Goal: Task Accomplishment & Management: Manage account settings

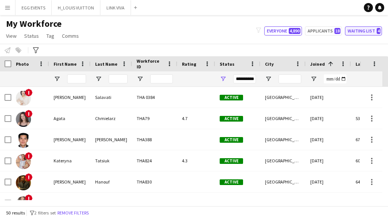
click at [360, 33] on button "Waiting list 4" at bounding box center [363, 30] width 37 height 9
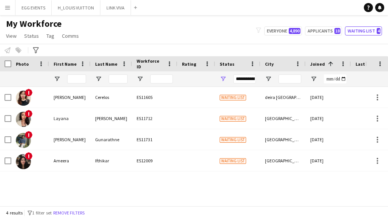
click at [248, 77] on div "**********" at bounding box center [244, 78] width 23 height 9
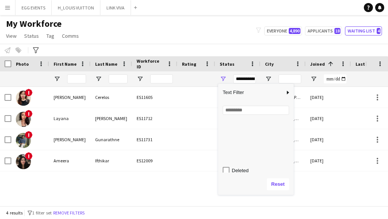
scroll to position [48, 0]
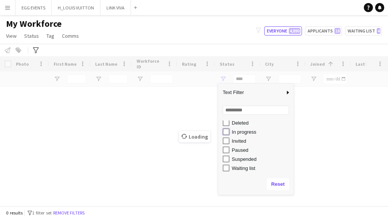
type input "**********"
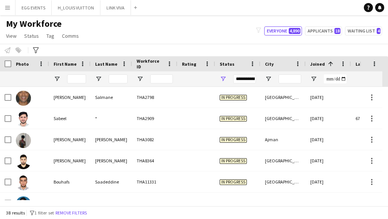
click at [161, 31] on div "My Workforce View Views Default view New view Update view Delete view Edit name…" at bounding box center [194, 31] width 388 height 26
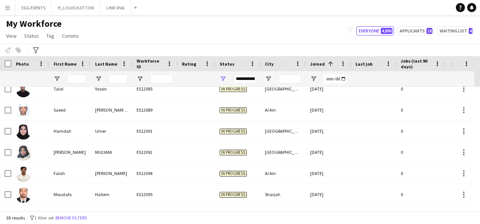
scroll to position [685, 0]
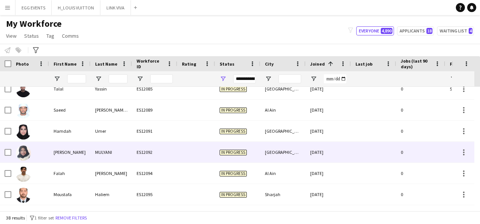
click at [299, 152] on div "[GEOGRAPHIC_DATA]" at bounding box center [283, 152] width 45 height 21
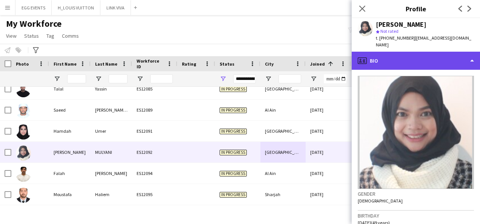
click at [388, 57] on div "profile Bio" at bounding box center [416, 61] width 128 height 18
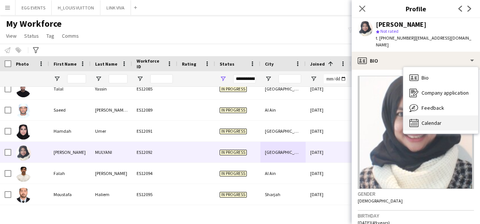
click at [388, 116] on div "Calendar Calendar" at bounding box center [441, 123] width 75 height 15
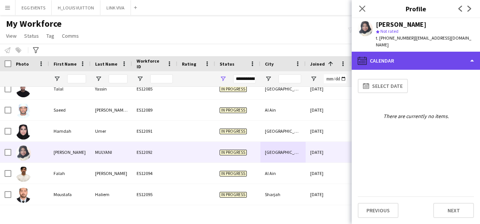
click at [388, 52] on div "calendar-full Calendar" at bounding box center [416, 61] width 128 height 18
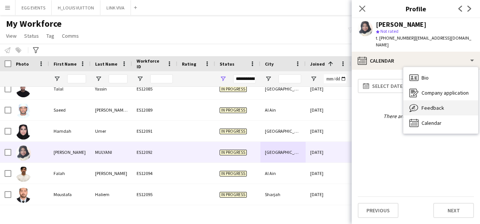
click at [388, 105] on span "Feedback" at bounding box center [433, 108] width 23 height 7
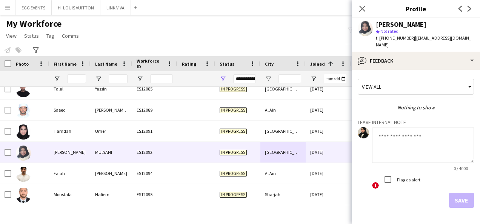
click at [388, 153] on textarea at bounding box center [423, 145] width 102 height 36
type textarea "*********"
click at [388, 193] on button "Save" at bounding box center [461, 200] width 25 height 15
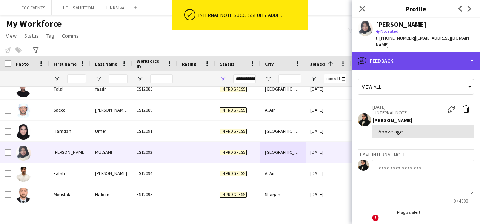
click at [388, 61] on div "bubble-pencil Feedback" at bounding box center [416, 61] width 128 height 18
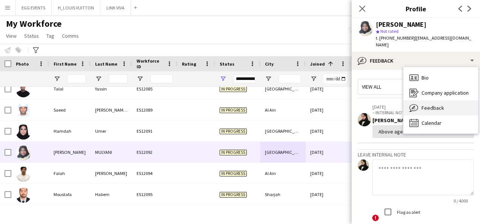
click at [388, 100] on div "Feedback Feedback" at bounding box center [441, 107] width 75 height 15
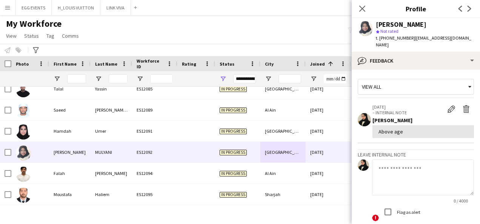
click at [388, 70] on app-crew-profile-feedback-tab "View all [DATE] – INTERNAL NOTE Edit internal note Delete internal note [PERSON…" at bounding box center [416, 147] width 128 height 154
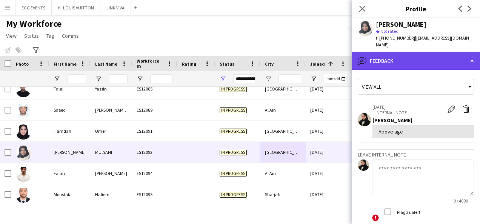
click at [388, 59] on div "bubble-pencil Feedback" at bounding box center [416, 61] width 128 height 18
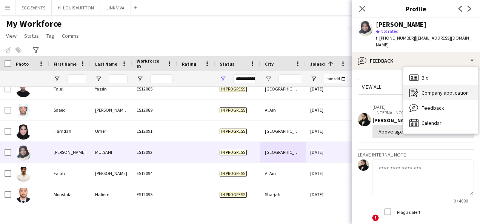
click at [388, 91] on icon at bounding box center [413, 91] width 5 height 0
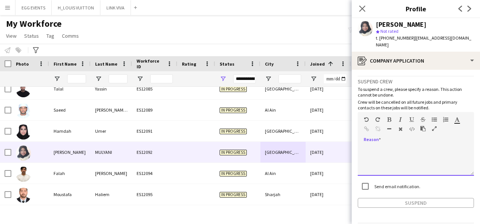
click at [375, 152] on div at bounding box center [416, 161] width 116 height 30
paste div
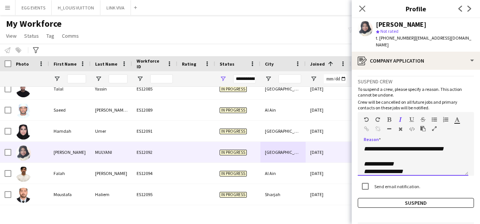
scroll to position [0, 0]
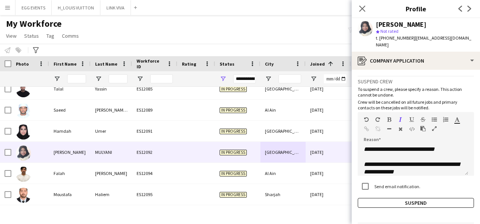
drag, startPoint x: 438, startPoint y: 24, endPoint x: 369, endPoint y: 25, distance: 69.1
click at [369, 25] on div "[PERSON_NAME] star Not rated t. [PHONE_NUMBER] | [EMAIL_ADDRESS][DOMAIN_NAME]" at bounding box center [416, 35] width 128 height 34
copy div "[PERSON_NAME]"
click at [386, 198] on button "Suspend" at bounding box center [416, 203] width 116 height 10
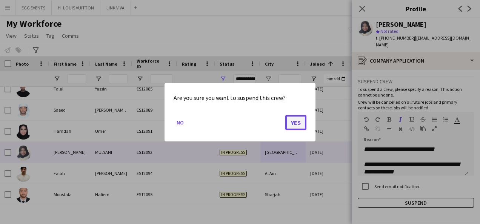
click at [294, 127] on button "Yes" at bounding box center [295, 122] width 21 height 15
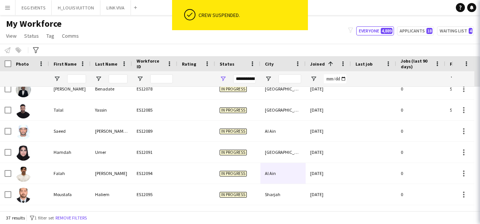
scroll to position [664, 0]
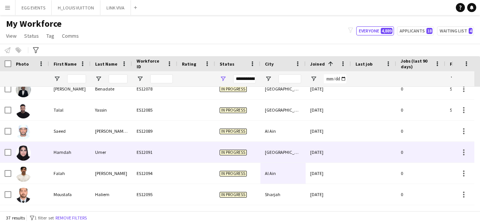
click at [238, 151] on span "In progress" at bounding box center [233, 153] width 27 height 6
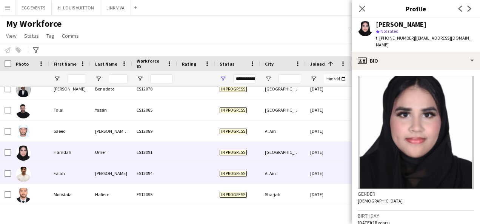
click at [227, 172] on span "In progress" at bounding box center [233, 174] width 27 height 6
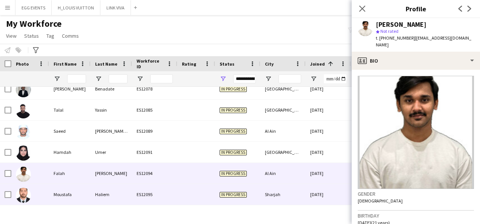
click at [214, 200] on div at bounding box center [196, 194] width 38 height 21
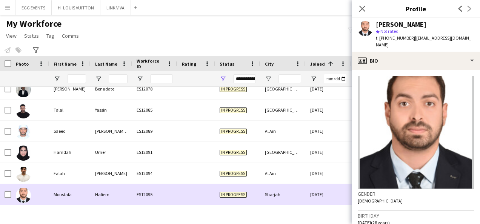
click at [214, 200] on div at bounding box center [196, 194] width 38 height 21
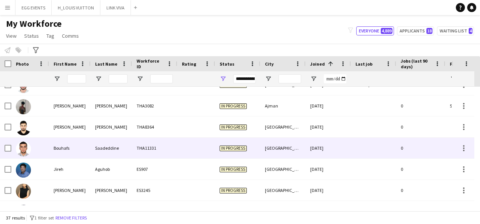
scroll to position [0, 0]
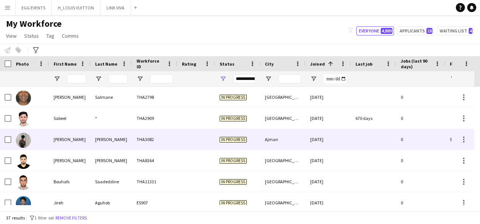
click at [266, 131] on div "Ajman" at bounding box center [283, 139] width 45 height 21
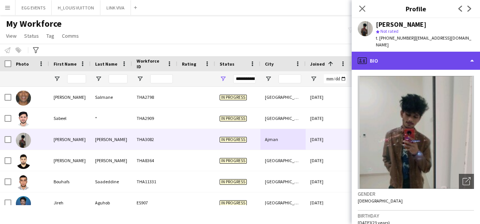
click at [388, 52] on div "profile Bio" at bounding box center [416, 61] width 128 height 18
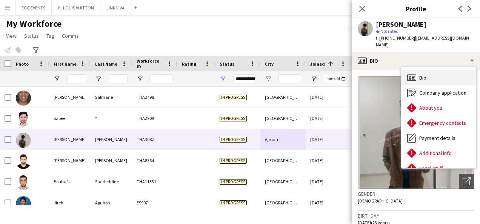
drag, startPoint x: 424, startPoint y: 85, endPoint x: 422, endPoint y: 75, distance: 10.3
click at [388, 75] on div "Bio Bio" at bounding box center [438, 77] width 75 height 15
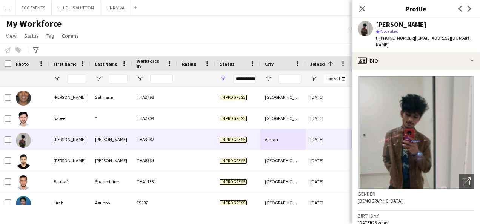
drag, startPoint x: 457, startPoint y: 25, endPoint x: 404, endPoint y: 69, distance: 69.4
click at [388, 69] on app-crew-profile "Close pop-in Profile Previous Next [PERSON_NAME] star Not rated t. [PHONE_NUMBE…" at bounding box center [416, 112] width 128 height 224
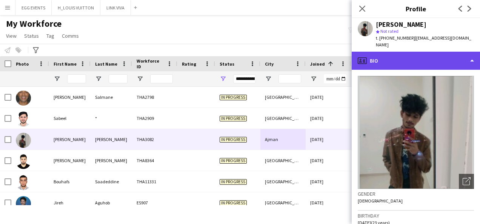
drag, startPoint x: 404, startPoint y: 69, endPoint x: 384, endPoint y: 57, distance: 22.9
click at [384, 57] on div "profile Bio" at bounding box center [416, 61] width 128 height 18
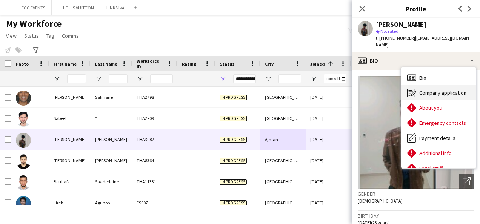
click at [388, 87] on div "Company application Company application" at bounding box center [438, 92] width 75 height 15
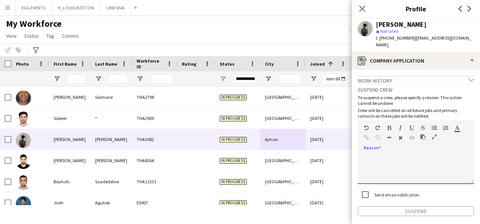
click at [388, 159] on div at bounding box center [416, 169] width 116 height 30
paste div
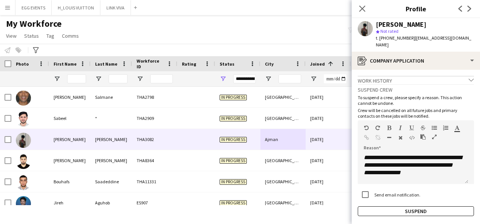
drag, startPoint x: 427, startPoint y: 25, endPoint x: 365, endPoint y: 24, distance: 61.9
click at [365, 24] on div "[PERSON_NAME] star Not rated t. [PHONE_NUMBER] | [EMAIL_ADDRESS][DOMAIN_NAME]" at bounding box center [416, 35] width 128 height 34
copy div "[PERSON_NAME]"
click at [376, 207] on button "Suspend" at bounding box center [416, 212] width 116 height 10
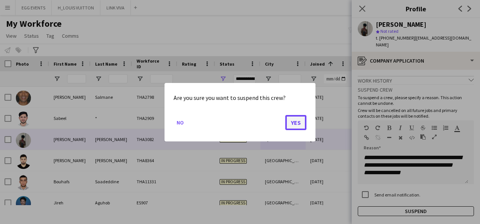
click at [302, 126] on button "Yes" at bounding box center [295, 122] width 21 height 15
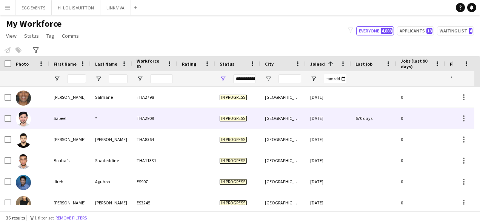
click at [282, 122] on div "[GEOGRAPHIC_DATA]" at bounding box center [283, 118] width 45 height 21
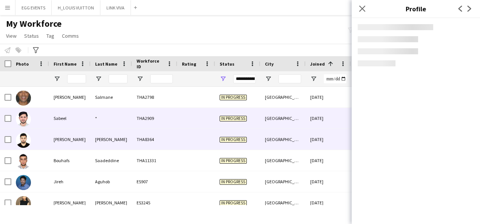
click at [268, 142] on div "[GEOGRAPHIC_DATA]" at bounding box center [283, 139] width 45 height 21
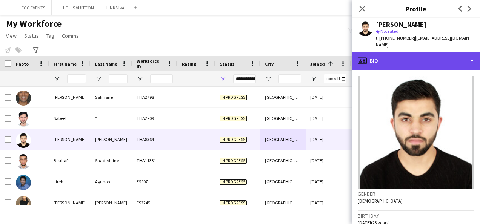
click at [388, 59] on div "profile Bio" at bounding box center [416, 61] width 128 height 18
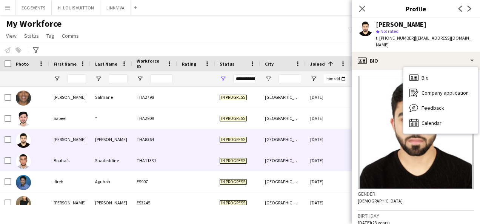
click at [308, 156] on div "[DATE]" at bounding box center [328, 160] width 45 height 21
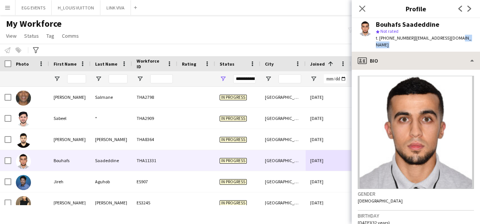
drag, startPoint x: 453, startPoint y: 39, endPoint x: 435, endPoint y: 52, distance: 22.7
click at [388, 52] on app-crew-profile "Close pop-in Profile Previous Next Bouhafs Saadeddine star Not rated t. [PHONE_…" at bounding box center [416, 112] width 128 height 224
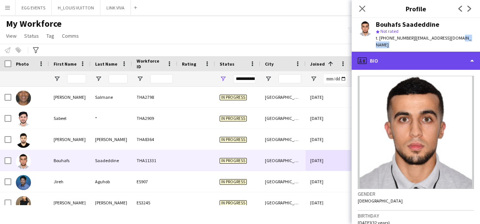
click at [388, 52] on div "profile Bio" at bounding box center [416, 61] width 128 height 18
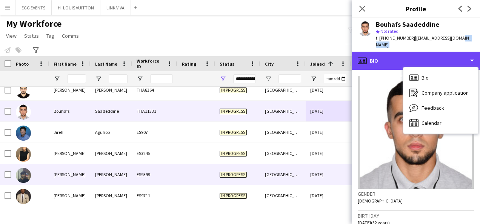
scroll to position [50, 0]
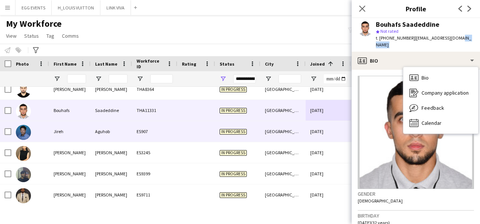
click at [317, 128] on div "[DATE]" at bounding box center [328, 131] width 45 height 21
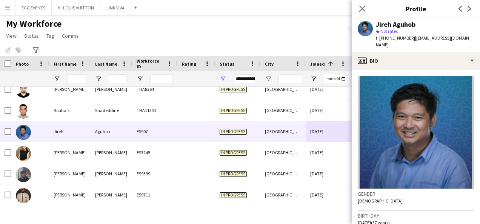
click at [388, 70] on app-crew-profile-bio "Gender [DEMOGRAPHIC_DATA] Birthday [DEMOGRAPHIC_DATA] (37 years) Location [GEOG…" at bounding box center [416, 147] width 128 height 154
click at [388, 44] on div "Jireh Aguhob star Not rated t. [PHONE_NUMBER] | [EMAIL_ADDRESS][DOMAIN_NAME]" at bounding box center [416, 35] width 128 height 34
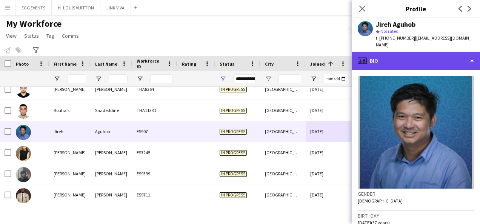
click at [388, 52] on div "profile Bio" at bounding box center [416, 61] width 128 height 18
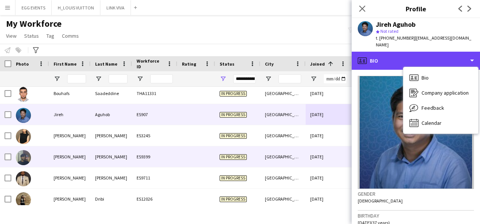
scroll to position [68, 0]
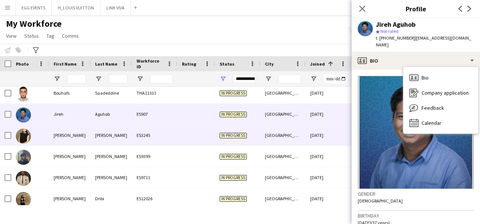
click at [306, 135] on div "[DATE]" at bounding box center [328, 135] width 45 height 21
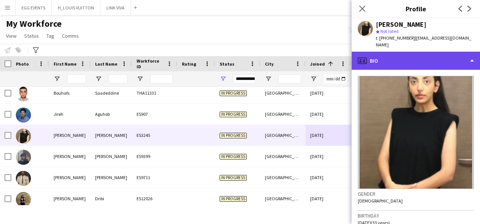
click at [388, 52] on div "profile Bio" at bounding box center [416, 61] width 128 height 18
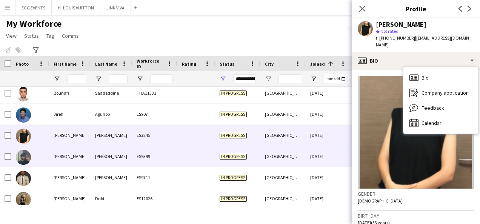
click at [299, 154] on div "[GEOGRAPHIC_DATA]" at bounding box center [283, 156] width 45 height 21
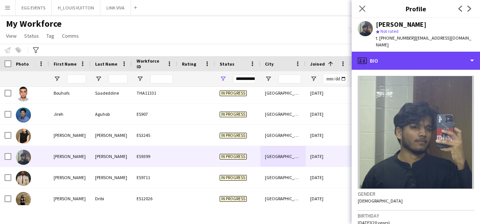
click at [388, 56] on div "profile Bio" at bounding box center [416, 61] width 128 height 18
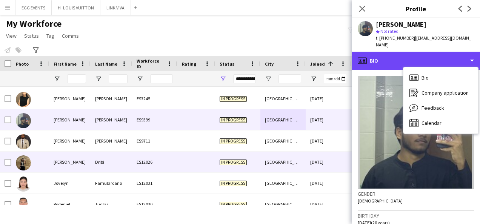
scroll to position [108, 0]
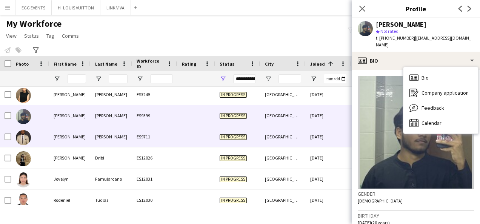
click at [316, 128] on div "[DATE]" at bounding box center [328, 136] width 45 height 21
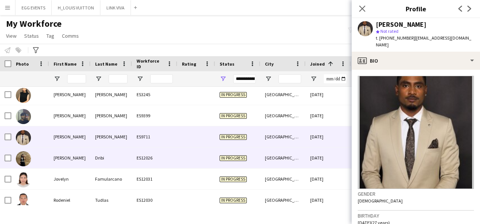
click at [300, 163] on div "[GEOGRAPHIC_DATA]" at bounding box center [283, 158] width 45 height 21
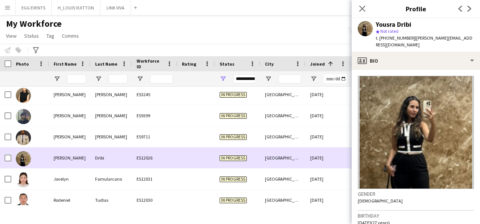
scroll to position [162, 0]
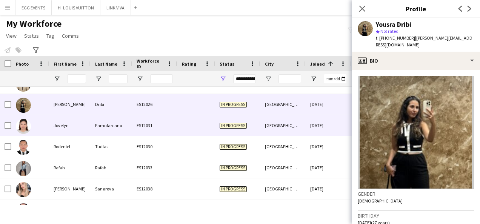
click at [317, 126] on div "[DATE]" at bounding box center [328, 125] width 45 height 21
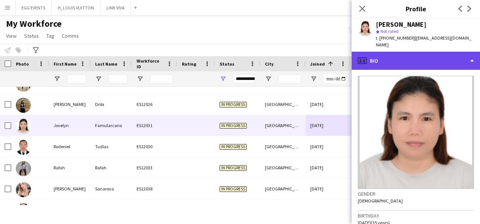
click at [388, 63] on div "profile Bio" at bounding box center [416, 61] width 128 height 18
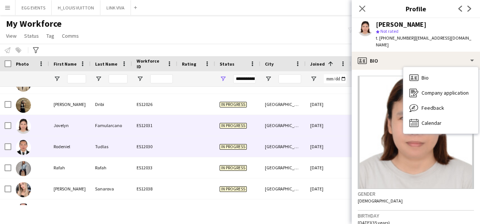
click at [321, 145] on div "[DATE]" at bounding box center [328, 146] width 45 height 21
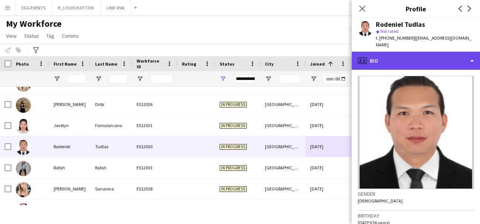
click at [388, 52] on div "profile Bio" at bounding box center [416, 61] width 128 height 18
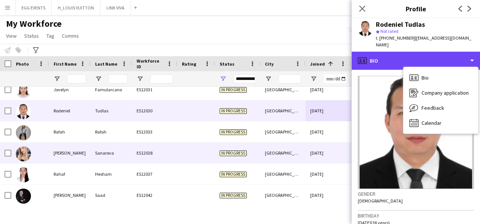
scroll to position [200, 0]
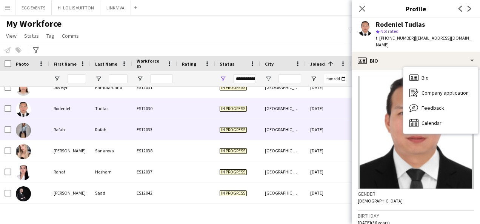
click at [324, 130] on div "[DATE]" at bounding box center [328, 129] width 45 height 21
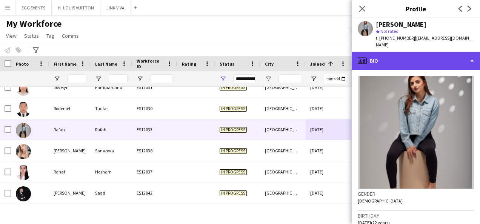
click at [388, 52] on div "profile Bio" at bounding box center [416, 61] width 128 height 18
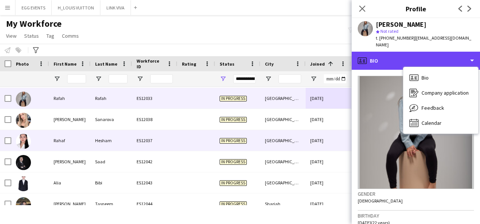
scroll to position [233, 0]
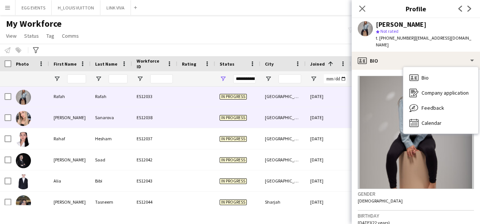
click at [317, 116] on div "[DATE]" at bounding box center [328, 117] width 45 height 21
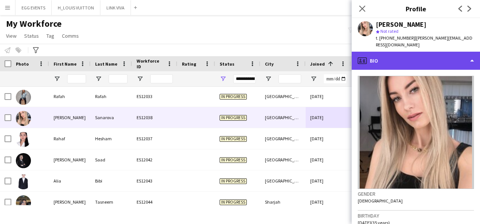
click at [388, 52] on div "profile Bio" at bounding box center [416, 61] width 128 height 18
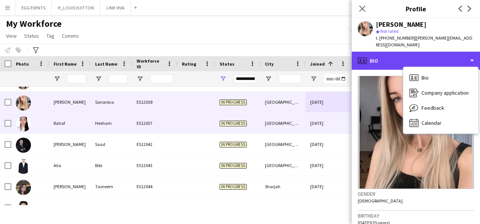
scroll to position [0, 0]
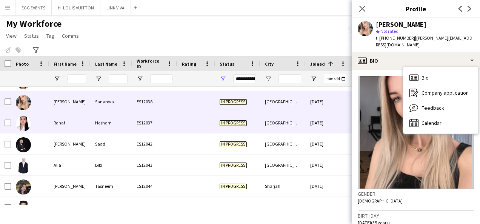
click at [326, 116] on div "[DATE]" at bounding box center [328, 123] width 45 height 21
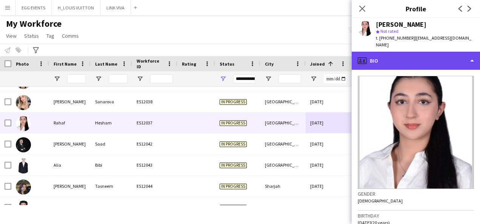
click at [388, 62] on div "profile Bio" at bounding box center [416, 61] width 128 height 18
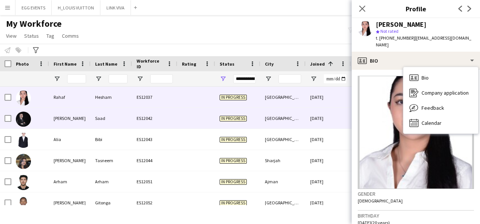
click at [325, 117] on div "[DATE]" at bounding box center [328, 118] width 45 height 21
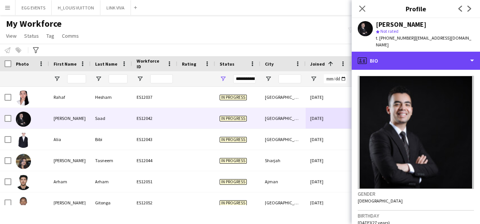
click at [388, 57] on div "profile Bio" at bounding box center [416, 61] width 128 height 18
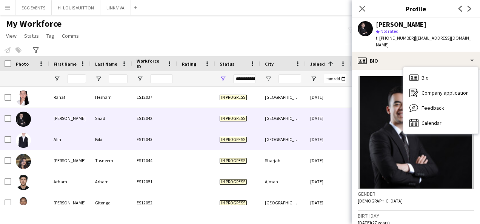
click at [302, 136] on div "[GEOGRAPHIC_DATA]" at bounding box center [283, 139] width 45 height 21
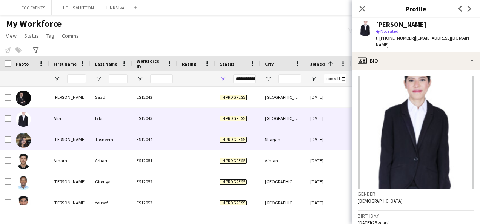
click at [310, 134] on div "[DATE]" at bounding box center [328, 139] width 45 height 21
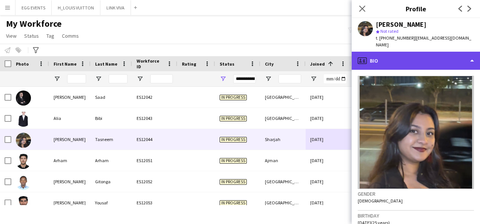
click at [388, 55] on div "profile Bio" at bounding box center [416, 61] width 128 height 18
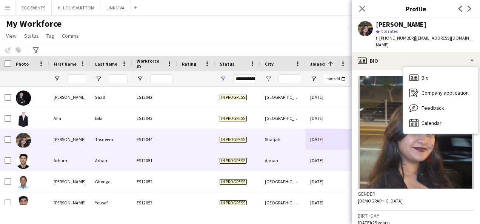
click at [307, 161] on div "[DATE]" at bounding box center [328, 160] width 45 height 21
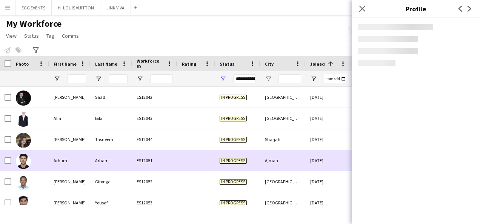
click at [307, 161] on div "[DATE]" at bounding box center [328, 160] width 45 height 21
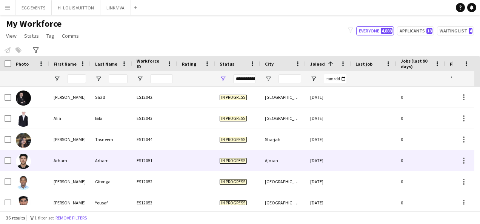
click at [307, 161] on div "[DATE]" at bounding box center [328, 160] width 45 height 21
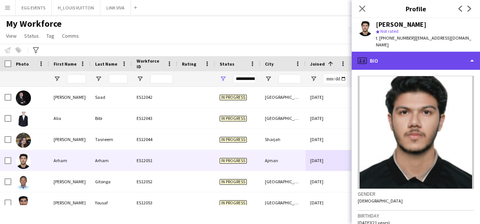
click at [388, 56] on div "profile Bio" at bounding box center [416, 61] width 128 height 18
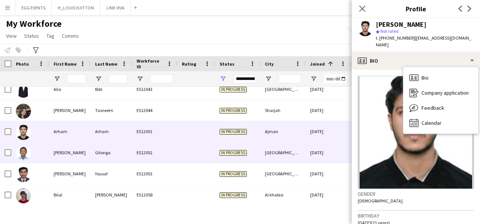
click at [281, 159] on div "[GEOGRAPHIC_DATA]" at bounding box center [283, 152] width 45 height 21
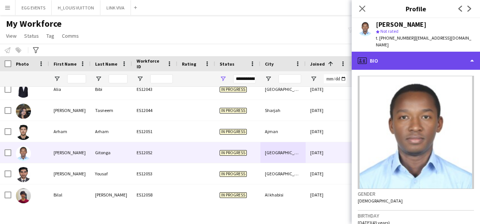
click at [388, 63] on div "profile Bio" at bounding box center [416, 61] width 128 height 18
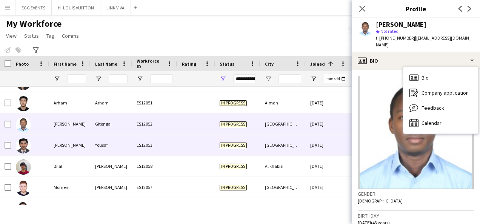
click at [309, 143] on div "[DATE]" at bounding box center [328, 145] width 45 height 21
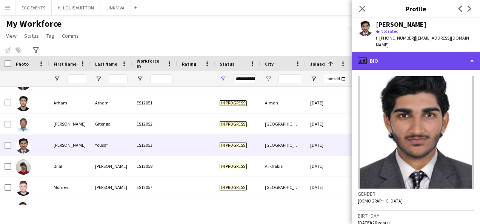
click at [388, 52] on div "profile Bio" at bounding box center [416, 61] width 128 height 18
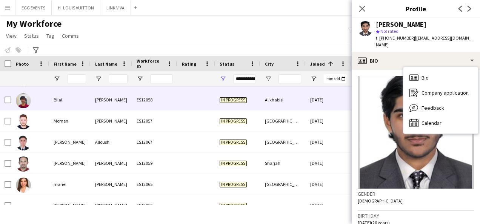
click at [317, 108] on div "[DATE]" at bounding box center [328, 99] width 45 height 21
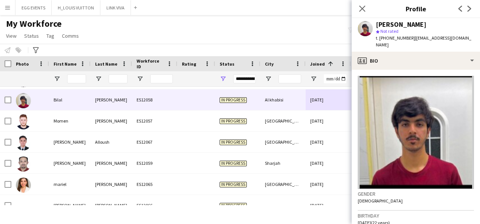
click at [388, 70] on app-crew-profile-bio "Gender [DEMOGRAPHIC_DATA] Birthday [DEMOGRAPHIC_DATA] (22 years) Location [GEOG…" at bounding box center [416, 147] width 128 height 154
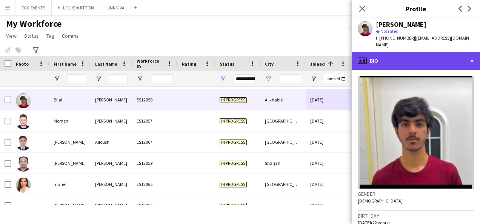
click at [388, 62] on div "profile Bio" at bounding box center [416, 61] width 128 height 18
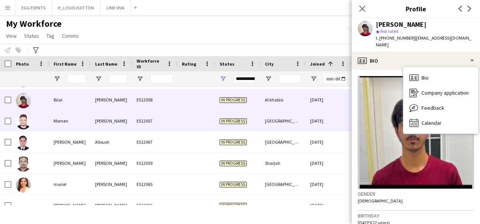
click at [324, 126] on div "[DATE]" at bounding box center [328, 121] width 45 height 21
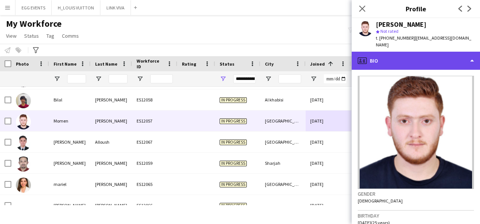
click at [388, 52] on div "profile Bio" at bounding box center [416, 61] width 128 height 18
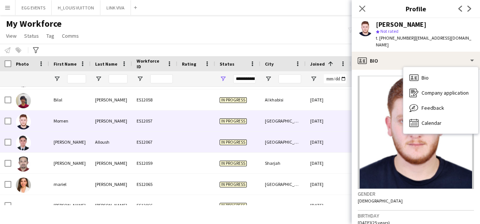
click at [316, 137] on div "[DATE]" at bounding box center [328, 142] width 45 height 21
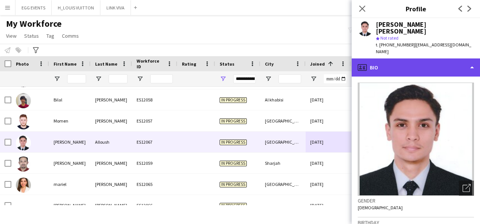
click at [388, 59] on div "profile Bio" at bounding box center [416, 68] width 128 height 18
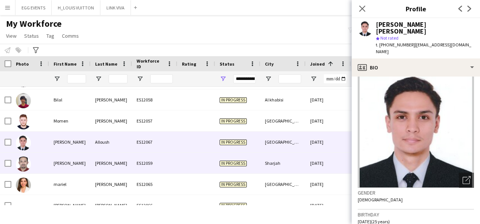
click at [327, 165] on div "[DATE]" at bounding box center [328, 163] width 45 height 21
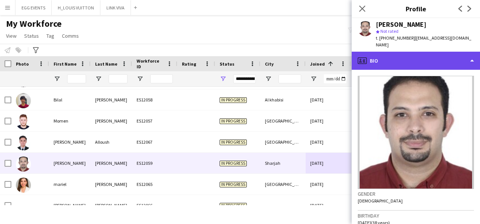
click at [388, 53] on div "profile Bio" at bounding box center [416, 61] width 128 height 18
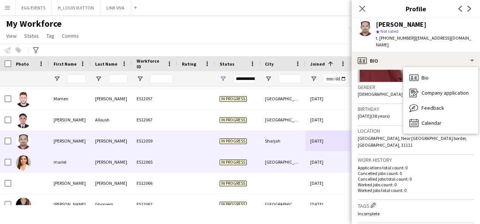
click at [318, 160] on div "[DATE]" at bounding box center [328, 162] width 45 height 21
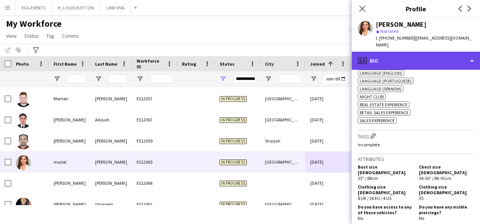
click at [388, 57] on div "profile Bio" at bounding box center [416, 61] width 128 height 18
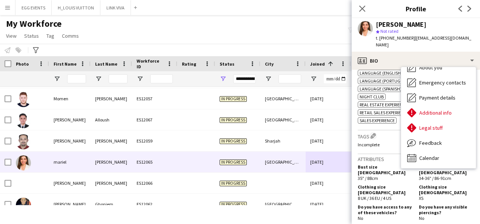
click at [388, 148] on div "Tags Edit crew company tags Incomplete" at bounding box center [416, 142] width 116 height 23
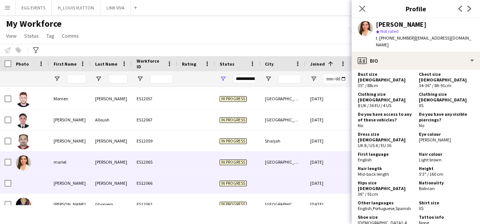
click at [324, 187] on div "[DATE]" at bounding box center [328, 183] width 45 height 21
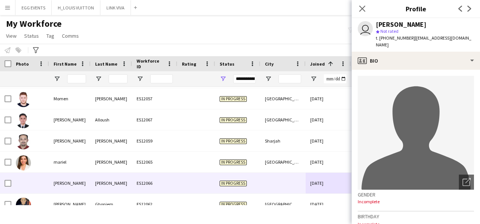
click at [388, 76] on div "avatar-single-neutral" at bounding box center [416, 133] width 116 height 114
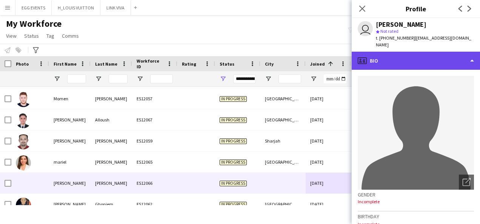
click at [388, 53] on div "profile Bio" at bounding box center [416, 61] width 128 height 18
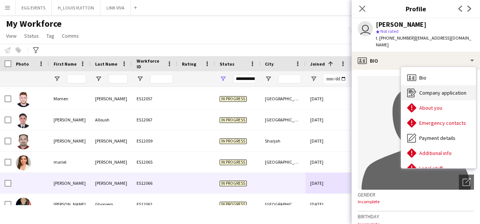
click at [388, 91] on div "Company application Company application" at bounding box center [438, 92] width 75 height 15
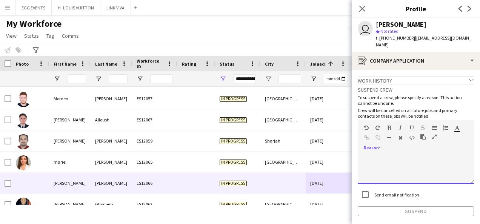
click at [376, 154] on div at bounding box center [416, 169] width 116 height 30
paste div
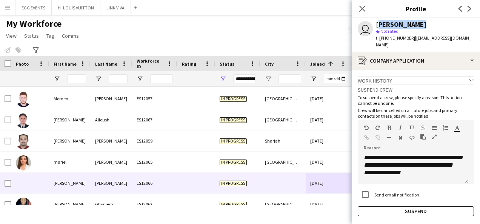
drag, startPoint x: 423, startPoint y: 23, endPoint x: 366, endPoint y: 28, distance: 56.9
click at [366, 28] on div "user [PERSON_NAME] star Not rated t. [PHONE_NUMBER] | [EMAIL_ADDRESS][DOMAIN_NA…" at bounding box center [416, 35] width 128 height 34
copy div "[PERSON_NAME]"
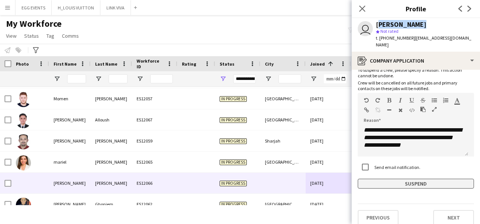
click at [378, 180] on button "Suspend" at bounding box center [416, 184] width 116 height 10
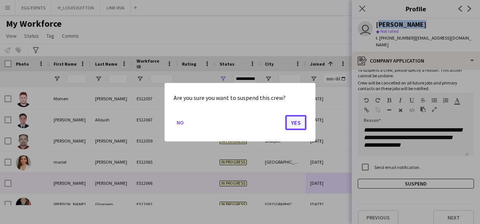
click at [299, 120] on button "Yes" at bounding box center [295, 122] width 21 height 15
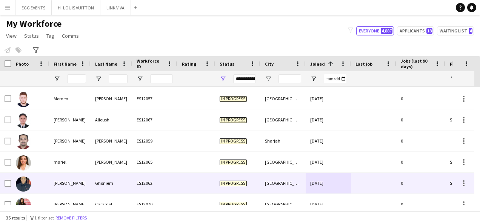
scroll to position [460, 0]
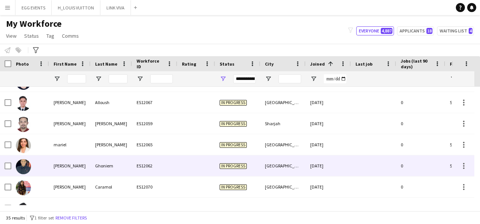
click at [314, 163] on div "[DATE]" at bounding box center [328, 166] width 45 height 21
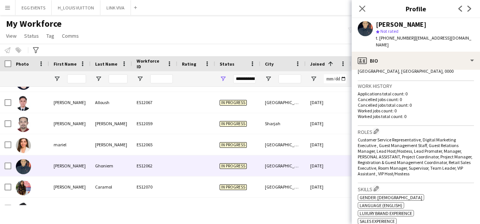
scroll to position [174, 0]
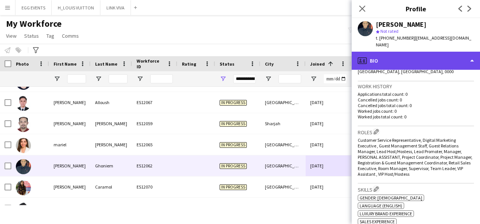
click at [388, 55] on div "profile Bio" at bounding box center [416, 61] width 128 height 18
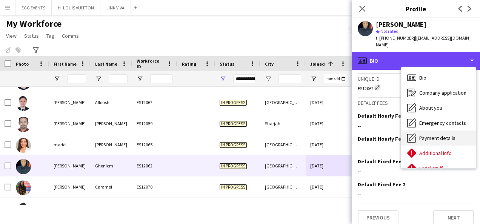
scroll to position [41, 0]
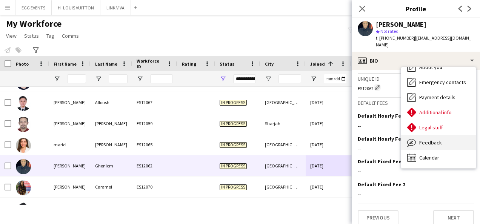
click at [388, 139] on span "Feedback" at bounding box center [430, 142] width 23 height 7
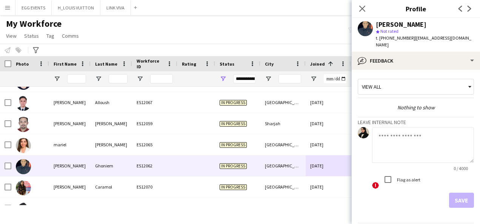
click at [388, 127] on textarea at bounding box center [423, 145] width 102 height 36
click at [388, 133] on textarea "**********" at bounding box center [423, 145] width 102 height 36
type textarea "**********"
click at [388, 193] on button "Save" at bounding box center [461, 200] width 25 height 15
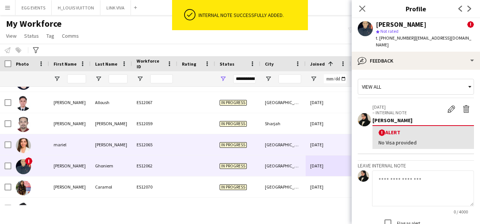
click at [318, 152] on div "[DATE]" at bounding box center [328, 144] width 45 height 21
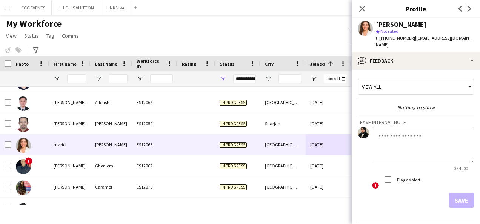
click at [388, 135] on textarea at bounding box center [423, 145] width 102 height 36
type textarea "**********"
click at [388, 177] on label "Flag as alert" at bounding box center [408, 180] width 25 height 6
click at [388, 193] on button "Save" at bounding box center [461, 200] width 25 height 15
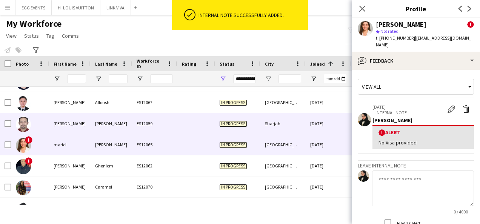
click at [276, 131] on div "Sharjah" at bounding box center [283, 123] width 45 height 21
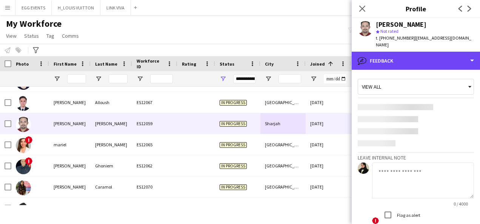
click at [388, 55] on div "bubble-pencil Feedback" at bounding box center [416, 61] width 128 height 18
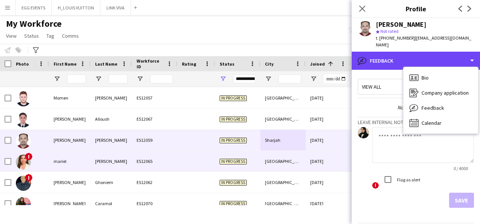
scroll to position [443, 0]
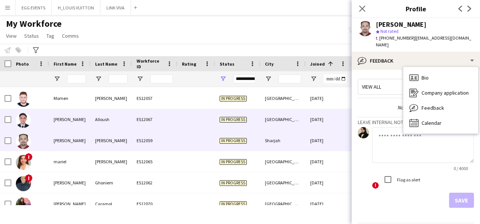
click at [268, 127] on div "[GEOGRAPHIC_DATA]" at bounding box center [283, 119] width 45 height 21
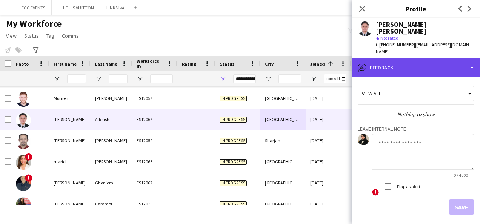
click at [388, 68] on div "bubble-pencil Feedback" at bounding box center [416, 68] width 128 height 18
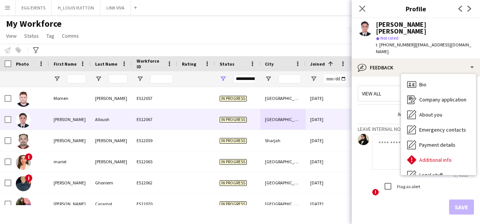
click at [385, 146] on textarea at bounding box center [423, 152] width 102 height 36
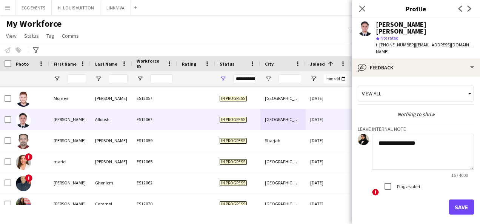
type textarea "**********"
click at [388, 200] on button "Save" at bounding box center [461, 207] width 25 height 15
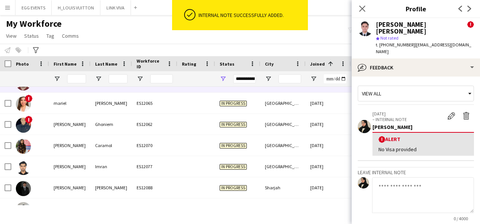
scroll to position [501, 0]
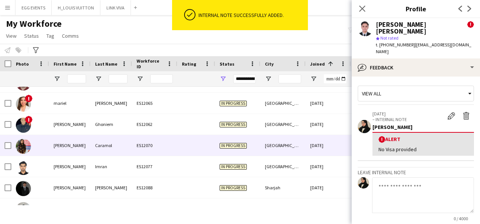
click at [263, 143] on div "[GEOGRAPHIC_DATA]" at bounding box center [283, 145] width 45 height 21
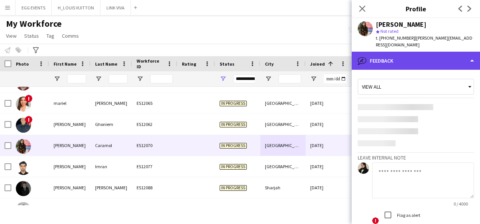
click at [388, 60] on div "bubble-pencil Feedback" at bounding box center [416, 61] width 128 height 18
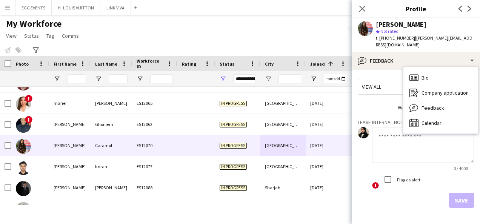
drag, startPoint x: 433, startPoint y: 60, endPoint x: 289, endPoint y: 173, distance: 182.9
click at [289, 173] on body "Menu Boards Boards Boards All jobs Status Workforce Workforce My Workforce Recr…" at bounding box center [240, 112] width 480 height 224
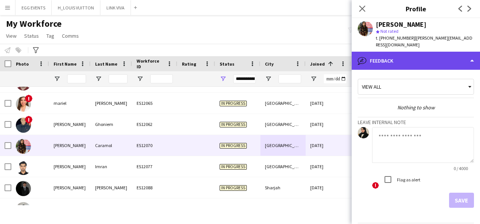
drag, startPoint x: 289, startPoint y: 173, endPoint x: 380, endPoint y: 62, distance: 143.5
click at [380, 62] on div "bubble-pencil Feedback" at bounding box center [416, 61] width 128 height 18
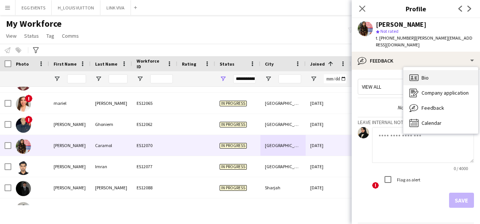
click at [388, 76] on div "Bio Bio" at bounding box center [441, 77] width 75 height 15
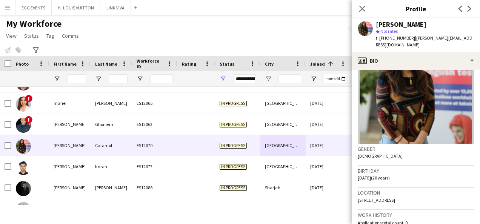
scroll to position [47, 0]
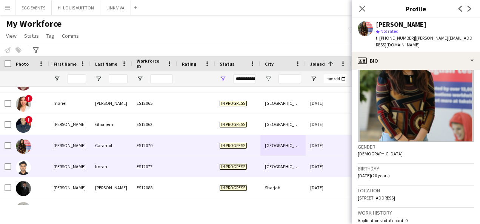
click at [316, 165] on div "[DATE]" at bounding box center [328, 166] width 45 height 21
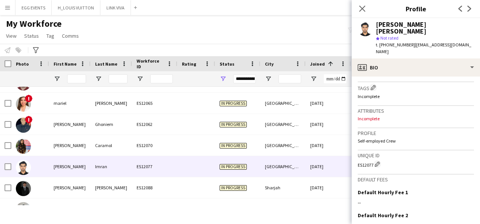
scroll to position [305, 0]
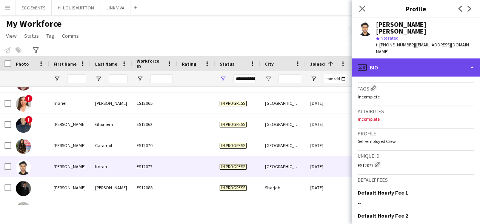
click at [388, 59] on div "profile Bio" at bounding box center [416, 68] width 128 height 18
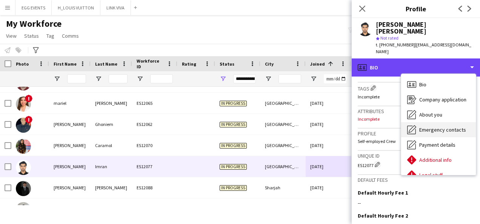
scroll to position [41, 0]
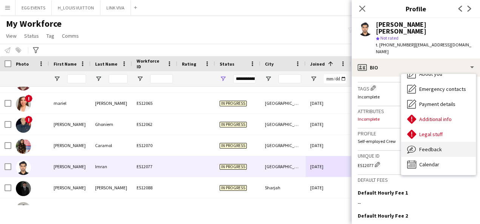
click at [388, 146] on span "Feedback" at bounding box center [430, 149] width 23 height 7
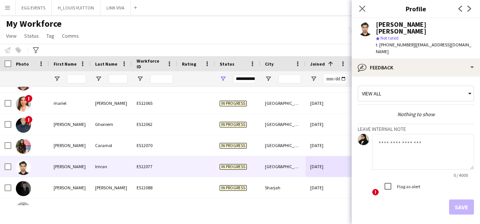
scroll to position [19, 0]
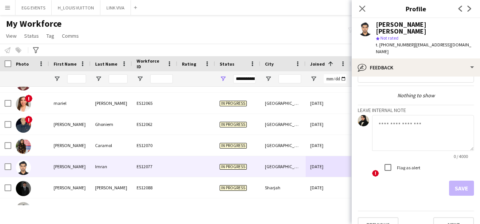
click at [388, 132] on textarea at bounding box center [423, 133] width 102 height 36
type textarea "**********"
click at [388, 181] on button "Save" at bounding box center [461, 188] width 25 height 15
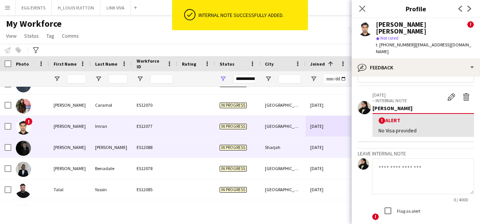
scroll to position [543, 0]
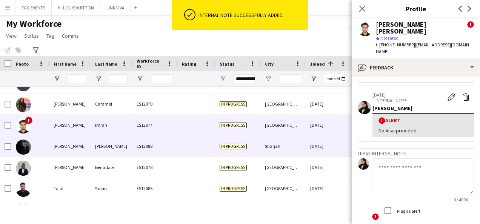
click at [290, 150] on div "Sharjah" at bounding box center [283, 146] width 45 height 21
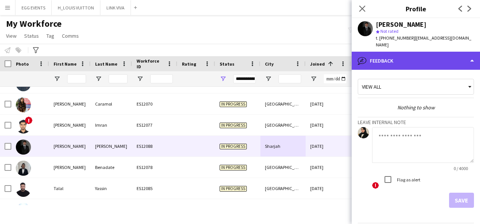
click at [388, 59] on div "bubble-pencil Feedback" at bounding box center [416, 61] width 128 height 18
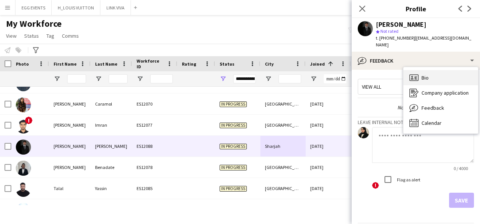
click at [388, 74] on span "Bio" at bounding box center [425, 77] width 7 height 7
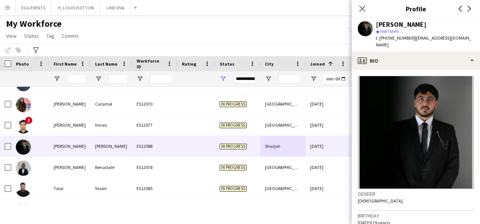
click at [388, 76] on img at bounding box center [416, 132] width 116 height 113
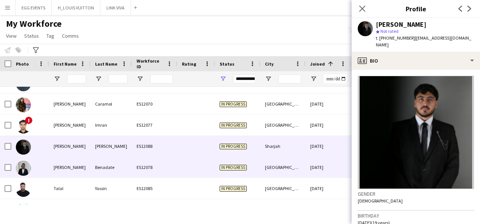
click at [314, 171] on div "[DATE]" at bounding box center [328, 167] width 45 height 21
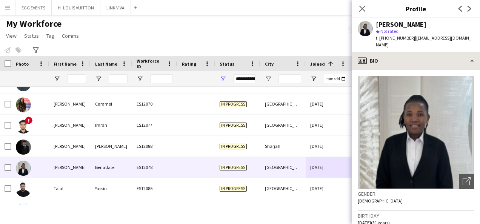
drag, startPoint x: 426, startPoint y: 66, endPoint x: 441, endPoint y: 57, distance: 17.5
click at [388, 57] on div "profile Bio Bio Bio Company application Company application About you About you…" at bounding box center [416, 138] width 128 height 173
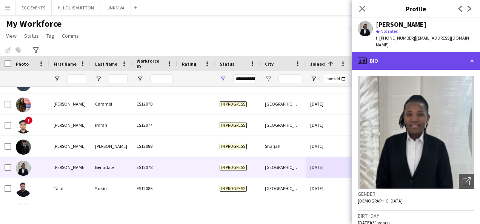
click at [388, 57] on div "profile Bio" at bounding box center [416, 61] width 128 height 18
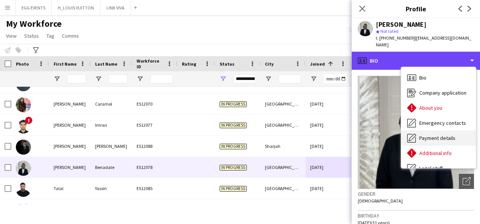
scroll to position [41, 0]
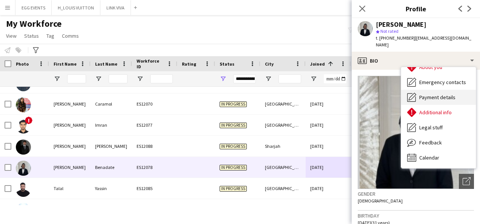
click at [388, 126] on div "Legal stuff Legal stuff" at bounding box center [438, 127] width 75 height 15
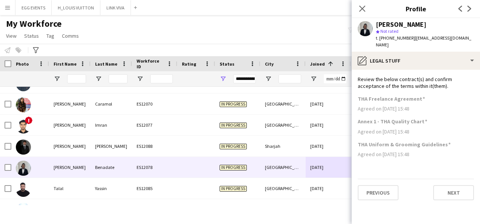
click at [388, 70] on app-section-data-types "Review the below contract(s) and confirm acceptance of the terms within it(them…" at bounding box center [416, 147] width 128 height 154
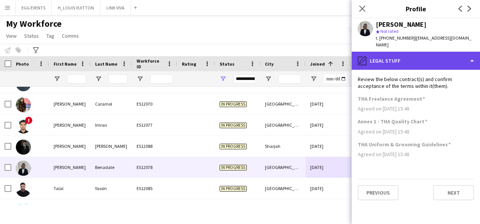
click at [388, 58] on div "pencil4 Legal stuff" at bounding box center [416, 61] width 128 height 18
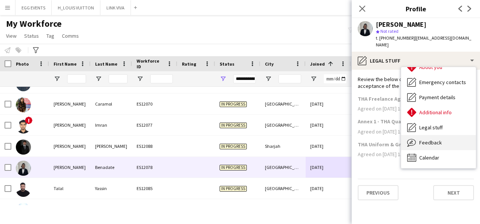
click at [388, 135] on div "Feedback Feedback" at bounding box center [438, 142] width 75 height 15
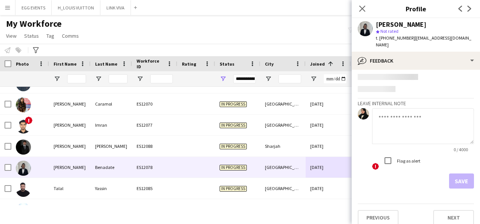
scroll to position [19, 0]
click at [388, 129] on textarea at bounding box center [423, 126] width 102 height 36
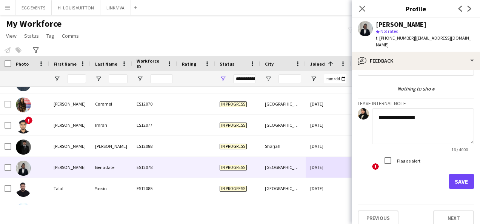
type textarea "**********"
click at [388, 147] on div "16 / 4000" at bounding box center [423, 150] width 102 height 6
click at [388, 158] on label "Flag as alert" at bounding box center [408, 161] width 25 height 6
click at [388, 174] on button "Save" at bounding box center [461, 181] width 25 height 15
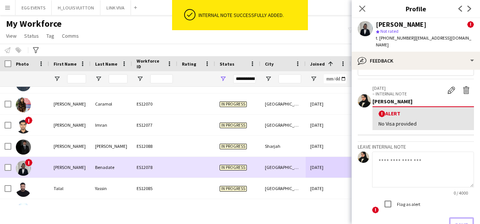
scroll to position [592, 0]
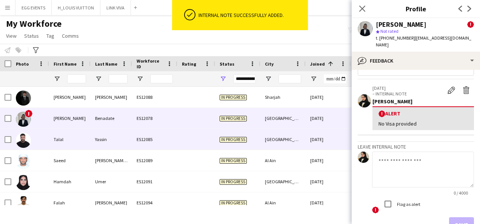
click at [310, 150] on div "[DATE]" at bounding box center [328, 139] width 45 height 21
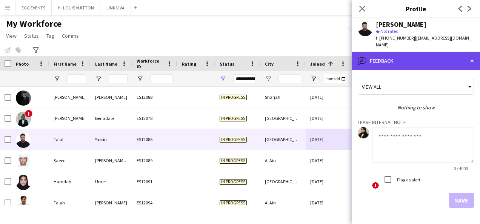
click at [388, 52] on div "bubble-pencil Feedback" at bounding box center [416, 61] width 128 height 18
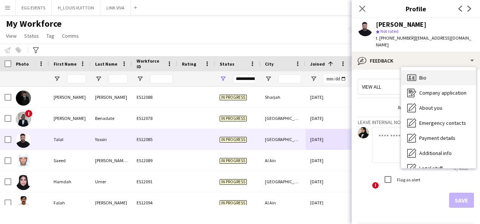
click at [388, 71] on div "Bio Bio" at bounding box center [438, 77] width 75 height 15
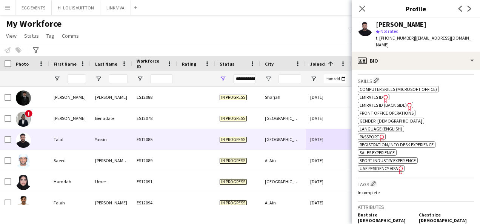
scroll to position [260, 0]
click at [380, 98] on span "Emirates ID" at bounding box center [371, 97] width 23 height 6
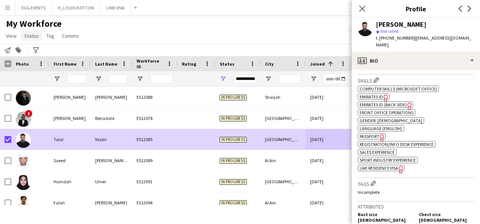
click at [31, 37] on span "Status" at bounding box center [31, 35] width 15 height 7
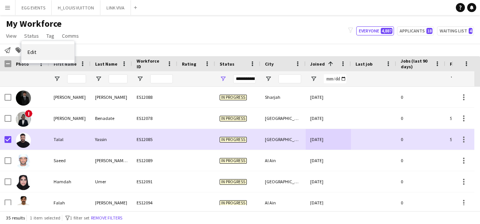
click at [38, 50] on link "Edit" at bounding box center [48, 52] width 53 height 16
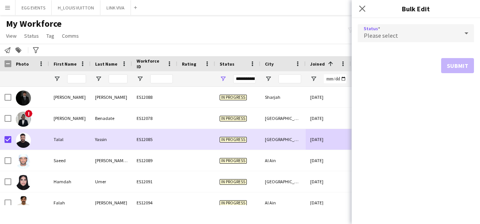
click at [388, 31] on div "Please select" at bounding box center [408, 33] width 101 height 18
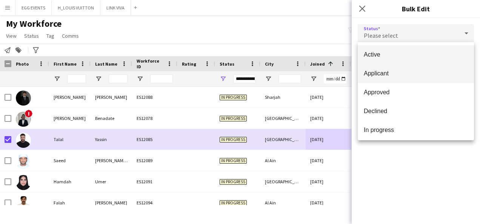
click at [388, 76] on span "Applicant" at bounding box center [416, 73] width 104 height 7
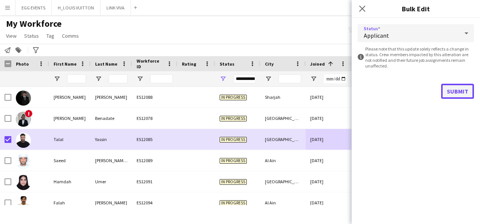
click at [388, 92] on button "Submit" at bounding box center [457, 91] width 33 height 15
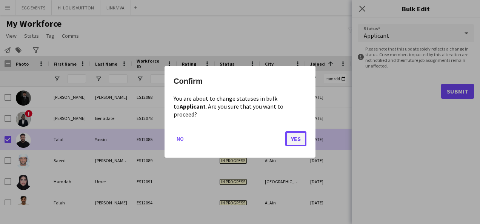
click at [293, 138] on button "Yes" at bounding box center [295, 139] width 21 height 15
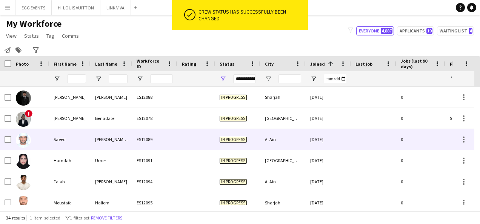
click at [293, 138] on div "Al Ain" at bounding box center [283, 139] width 45 height 21
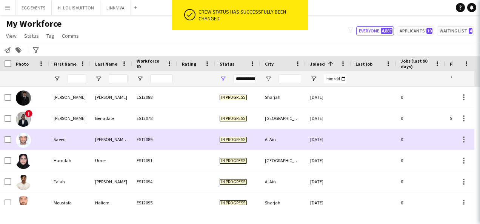
click at [293, 138] on div "Al Ain" at bounding box center [283, 139] width 45 height 21
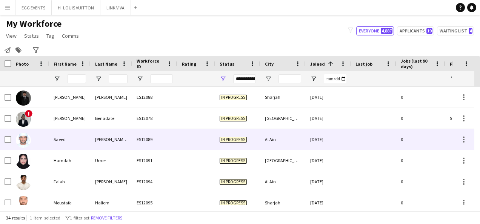
click at [353, 132] on div at bounding box center [373, 139] width 45 height 21
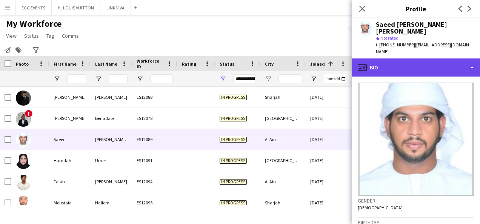
click at [388, 59] on div "profile Bio" at bounding box center [416, 68] width 128 height 18
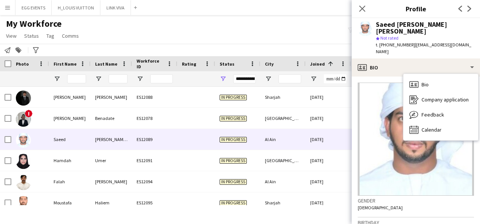
click at [358, 142] on app-crew-profile-bio "Gender [DEMOGRAPHIC_DATA] Birthday [DEMOGRAPHIC_DATA] (31 years) Location [GEOG…" at bounding box center [416, 151] width 128 height 148
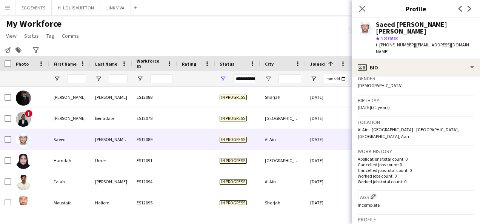
scroll to position [206, 0]
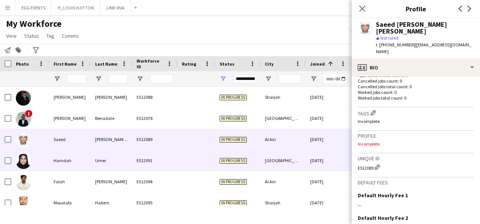
click at [333, 152] on div "[DATE]" at bounding box center [328, 160] width 45 height 21
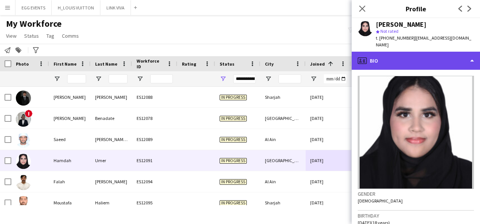
click at [388, 56] on div "profile Bio" at bounding box center [416, 61] width 128 height 18
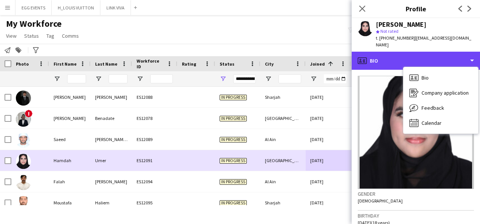
scroll to position [600, 0]
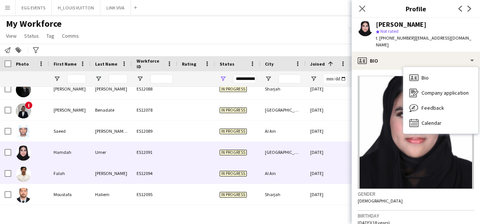
click at [320, 173] on div "[DATE]" at bounding box center [328, 173] width 45 height 21
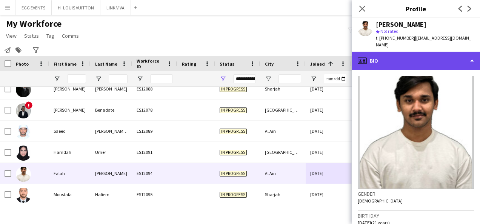
click at [388, 55] on div "profile Bio" at bounding box center [416, 61] width 128 height 18
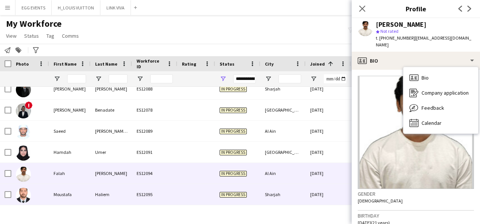
click at [317, 193] on div "[DATE]" at bounding box center [328, 194] width 45 height 21
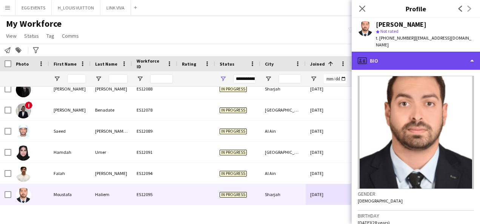
click at [388, 52] on div "profile Bio" at bounding box center [416, 61] width 128 height 18
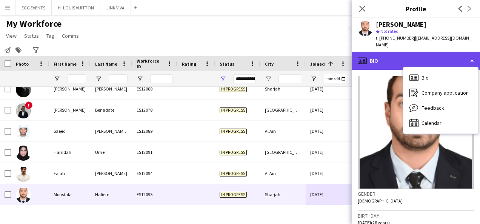
click at [388, 52] on div "profile Bio" at bounding box center [416, 61] width 128 height 18
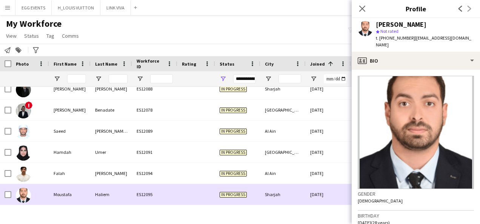
click at [308, 196] on div "[DATE]" at bounding box center [328, 194] width 45 height 21
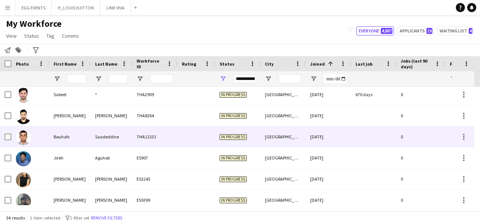
scroll to position [0, 0]
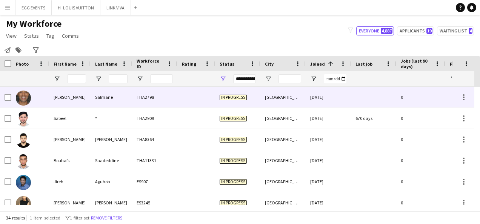
click at [348, 105] on div "[DATE]" at bounding box center [328, 97] width 45 height 21
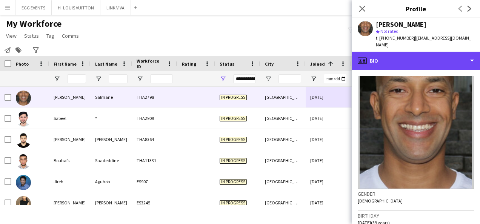
click at [388, 57] on div "profile Bio" at bounding box center [416, 61] width 128 height 18
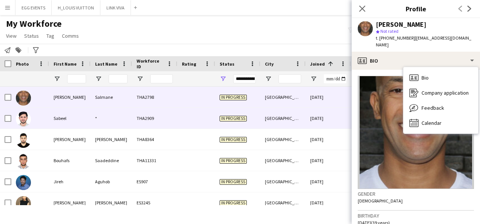
click at [330, 120] on div "[DATE]" at bounding box center [328, 118] width 45 height 21
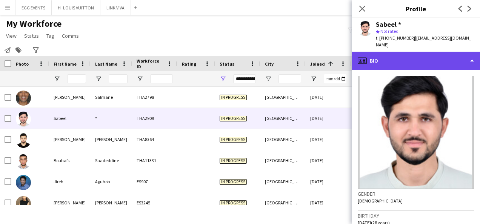
click at [388, 56] on div "profile Bio" at bounding box center [416, 61] width 128 height 18
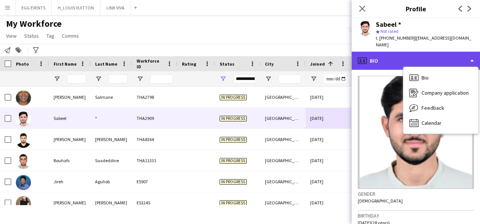
click at [388, 56] on div "profile Bio" at bounding box center [416, 61] width 128 height 18
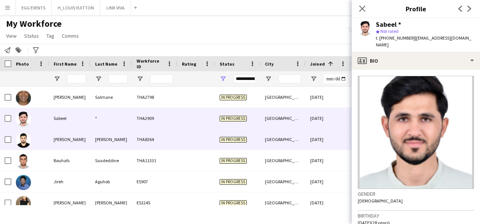
click at [307, 146] on div "[DATE]" at bounding box center [328, 139] width 45 height 21
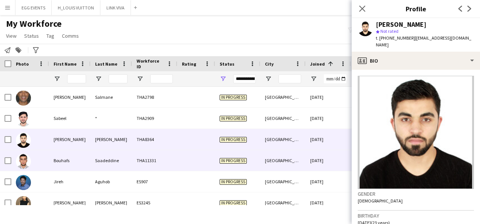
scroll to position [14, 0]
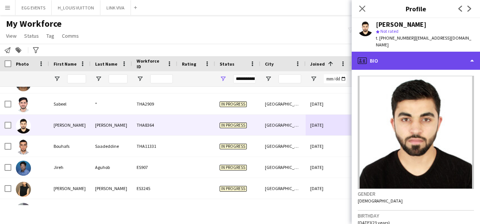
click at [388, 57] on div "profile Bio" at bounding box center [416, 61] width 128 height 18
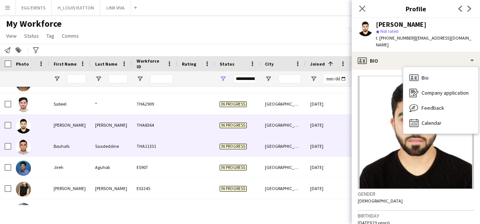
click at [294, 154] on div "[GEOGRAPHIC_DATA]" at bounding box center [283, 146] width 45 height 21
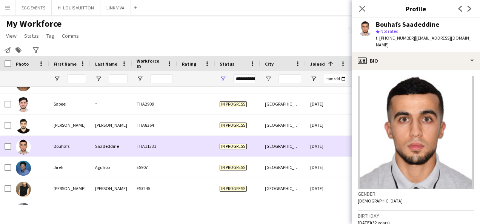
click at [294, 154] on div "[GEOGRAPHIC_DATA]" at bounding box center [283, 146] width 45 height 21
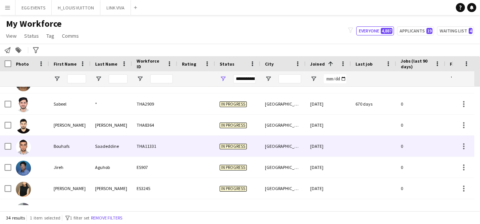
click at [325, 149] on div "[DATE]" at bounding box center [328, 146] width 45 height 21
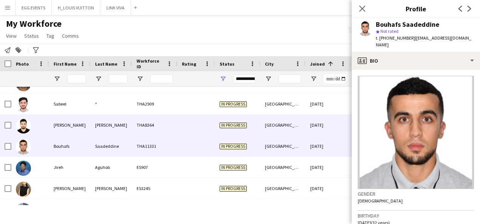
scroll to position [72, 0]
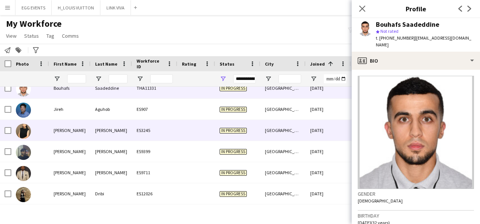
click at [345, 128] on div "[DATE]" at bounding box center [328, 130] width 45 height 21
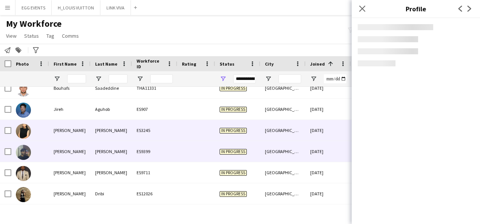
click at [331, 146] on div "[DATE]" at bounding box center [328, 151] width 45 height 21
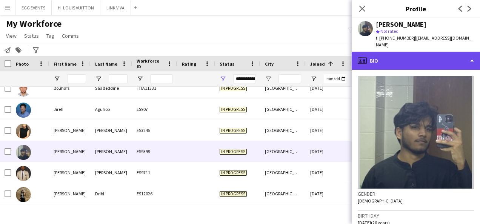
click at [388, 59] on div "profile Bio" at bounding box center [416, 61] width 128 height 18
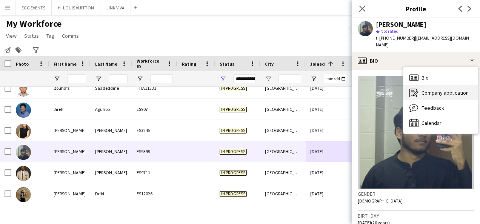
click at [388, 90] on icon at bounding box center [413, 93] width 7 height 9
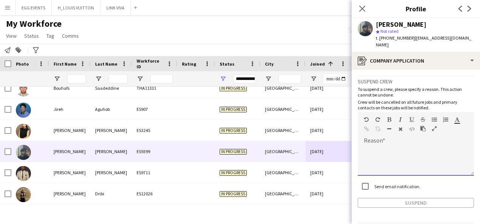
click at [388, 148] on div at bounding box center [416, 161] width 116 height 30
paste div
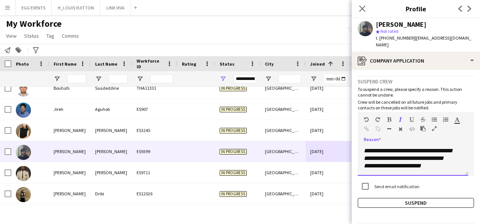
scroll to position [0, 0]
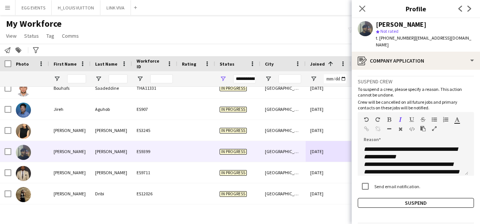
drag, startPoint x: 436, startPoint y: 28, endPoint x: 373, endPoint y: 25, distance: 62.4
click at [373, 25] on div "[PERSON_NAME] Not rated t. [PHONE_NUMBER] | [EMAIL_ADDRESS][DOMAIN_NAME]" at bounding box center [416, 35] width 128 height 34
copy div "[PERSON_NAME]"
click at [371, 198] on button "Suspend" at bounding box center [416, 203] width 116 height 10
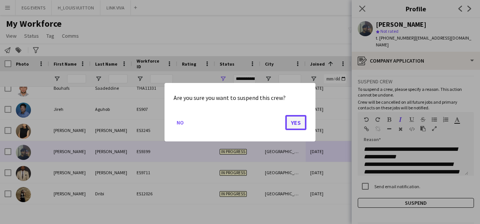
click at [298, 120] on button "Yes" at bounding box center [295, 122] width 21 height 15
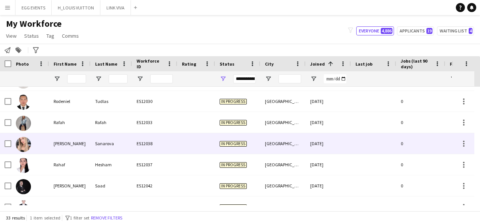
scroll to position [236, 0]
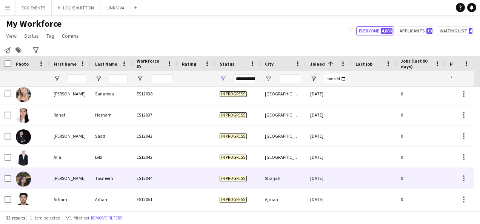
click at [272, 170] on div "Sharjah" at bounding box center [283, 178] width 45 height 21
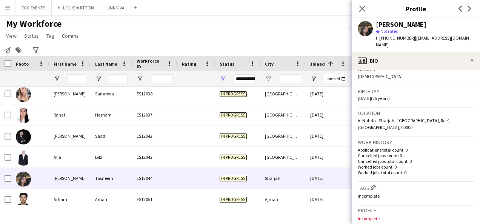
scroll to position [124, 0]
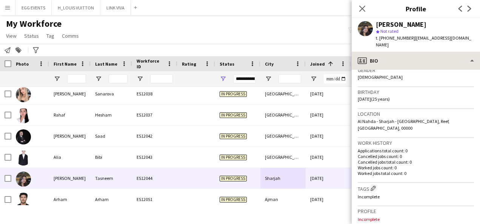
drag, startPoint x: 410, startPoint y: 63, endPoint x: 413, endPoint y: 60, distance: 4.0
click at [388, 60] on div "profile Bio Bio Bio Company application Company application Feedback Feedback C…" at bounding box center [416, 138] width 128 height 173
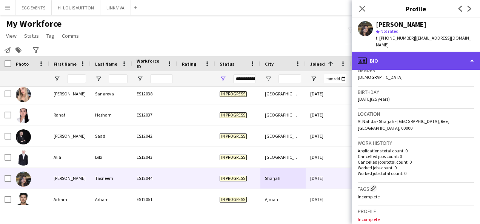
click at [388, 60] on div "profile Bio" at bounding box center [416, 61] width 128 height 18
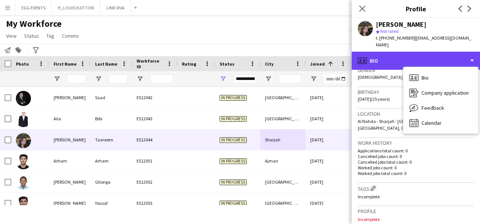
scroll to position [279, 0]
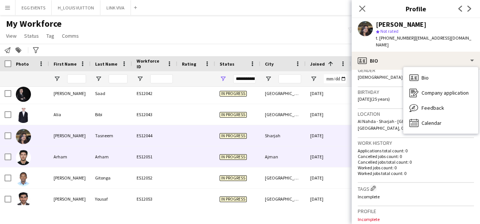
click at [295, 159] on div "Ajman" at bounding box center [283, 156] width 45 height 21
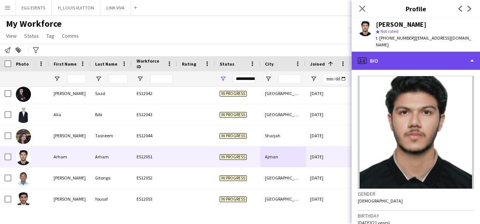
click at [388, 59] on div "profile Bio" at bounding box center [416, 61] width 128 height 18
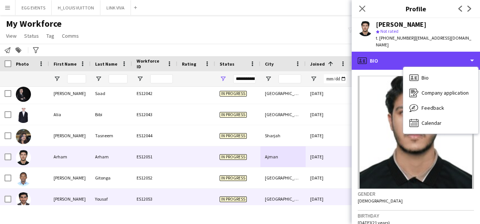
scroll to position [310, 0]
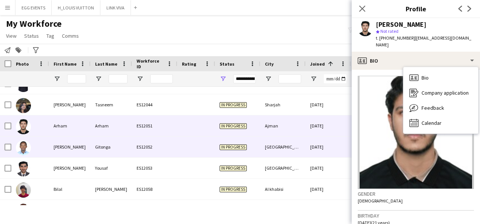
click at [302, 146] on div "[GEOGRAPHIC_DATA]" at bounding box center [283, 147] width 45 height 21
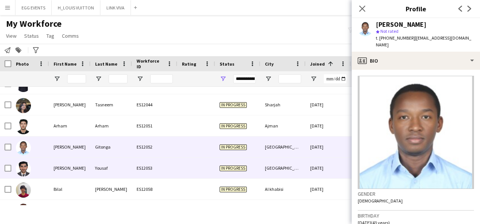
click at [295, 163] on div "[GEOGRAPHIC_DATA]" at bounding box center [283, 168] width 45 height 21
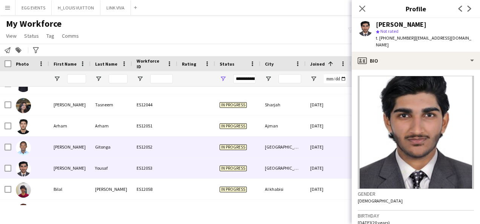
click at [307, 149] on div "[DATE]" at bounding box center [328, 147] width 45 height 21
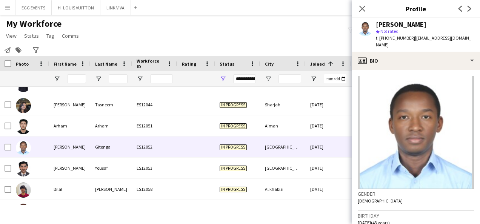
scroll to position [103, 0]
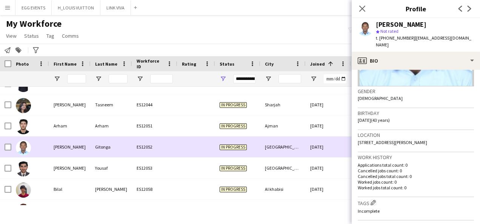
click at [314, 154] on div "[DATE]" at bounding box center [328, 147] width 45 height 21
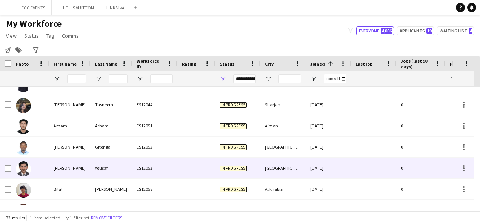
click at [306, 162] on div "[DATE]" at bounding box center [328, 168] width 45 height 21
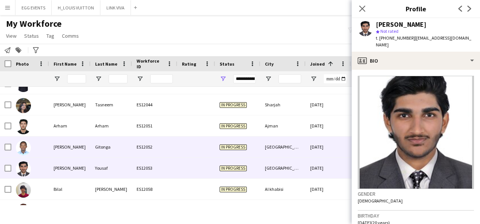
scroll to position [364, 0]
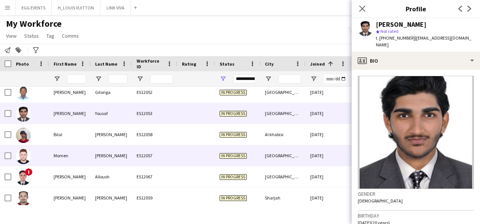
click at [303, 150] on div "[GEOGRAPHIC_DATA]" at bounding box center [283, 155] width 45 height 21
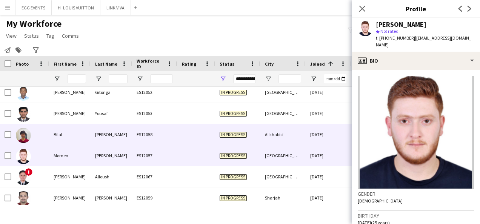
click at [309, 137] on div "[DATE]" at bounding box center [328, 134] width 45 height 21
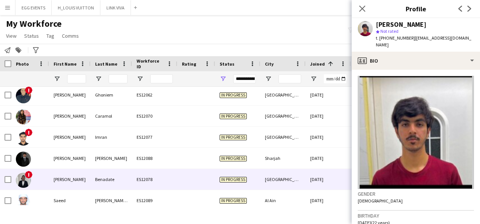
scroll to position [509, 0]
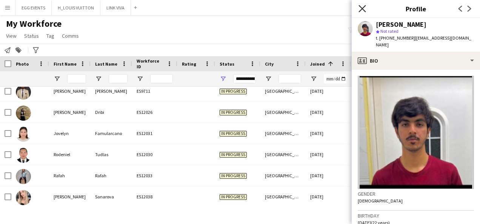
click at [359, 11] on icon "Close pop-in" at bounding box center [362, 8] width 7 height 7
